Goal: Task Accomplishment & Management: Manage account settings

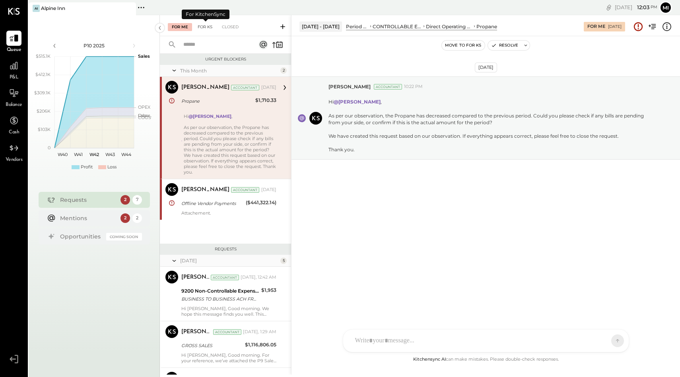
click at [205, 28] on div "For KS" at bounding box center [205, 27] width 23 height 8
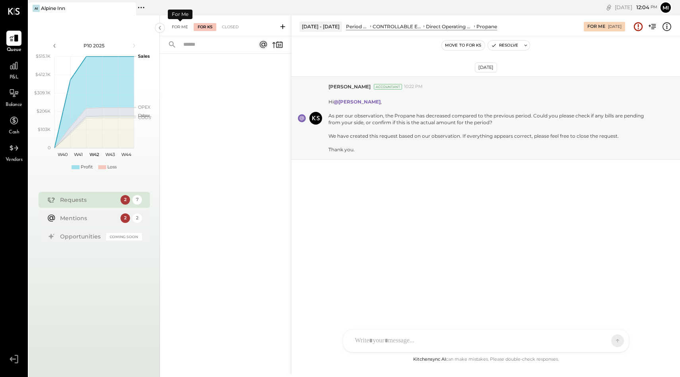
click at [176, 27] on div "For Me" at bounding box center [180, 27] width 24 height 8
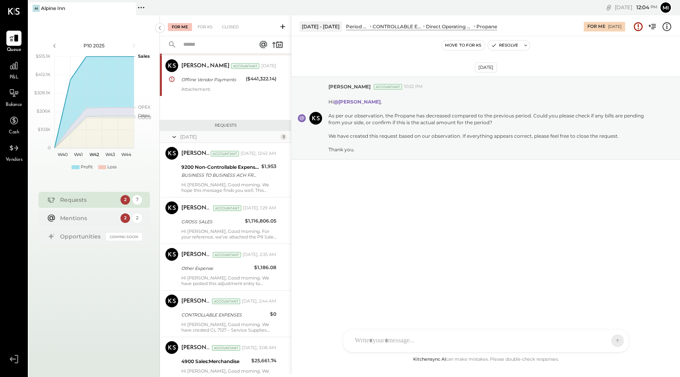
scroll to position [125, 0]
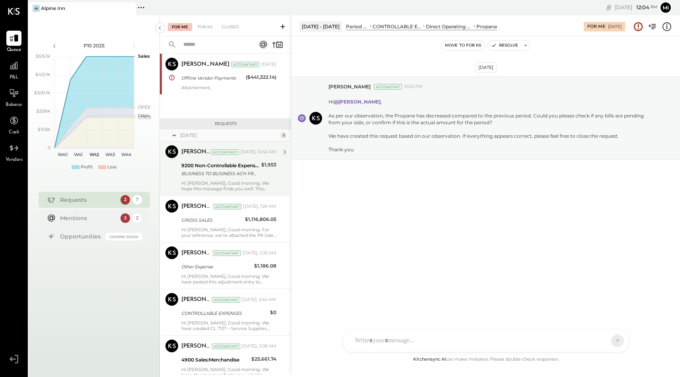
click at [208, 181] on div "Hi [PERSON_NAME], Good morning. We hope this message finds you well. This amoun…" at bounding box center [228, 185] width 95 height 11
